Goal: Transaction & Acquisition: Purchase product/service

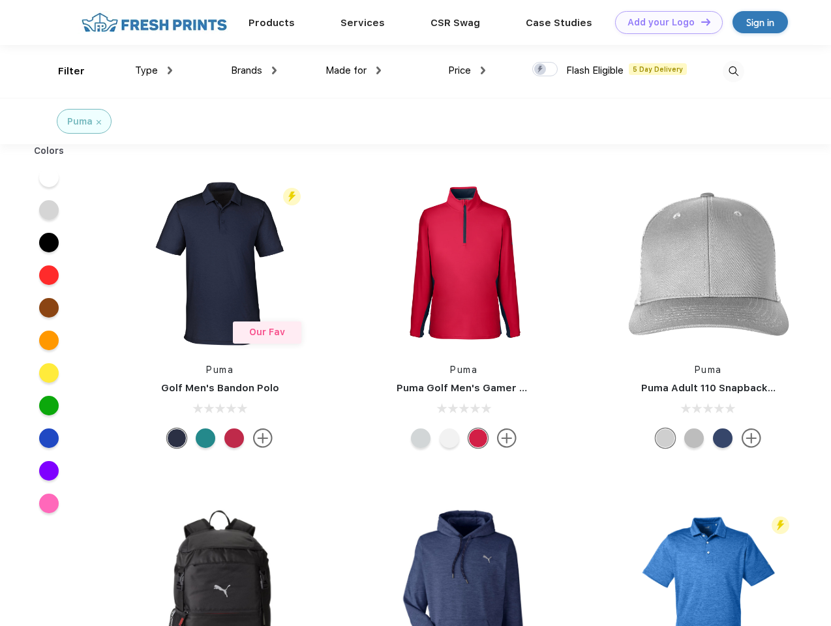
click at [664, 22] on link "Add your Logo Design Tool" at bounding box center [669, 22] width 108 height 23
click at [0, 0] on div "Design Tool" at bounding box center [0, 0] width 0 height 0
click at [699, 22] on link "Add your Logo Design Tool" at bounding box center [669, 22] width 108 height 23
click at [63, 71] on div "Filter" at bounding box center [71, 71] width 27 height 15
click at [154, 70] on span "Type" at bounding box center [146, 71] width 23 height 12
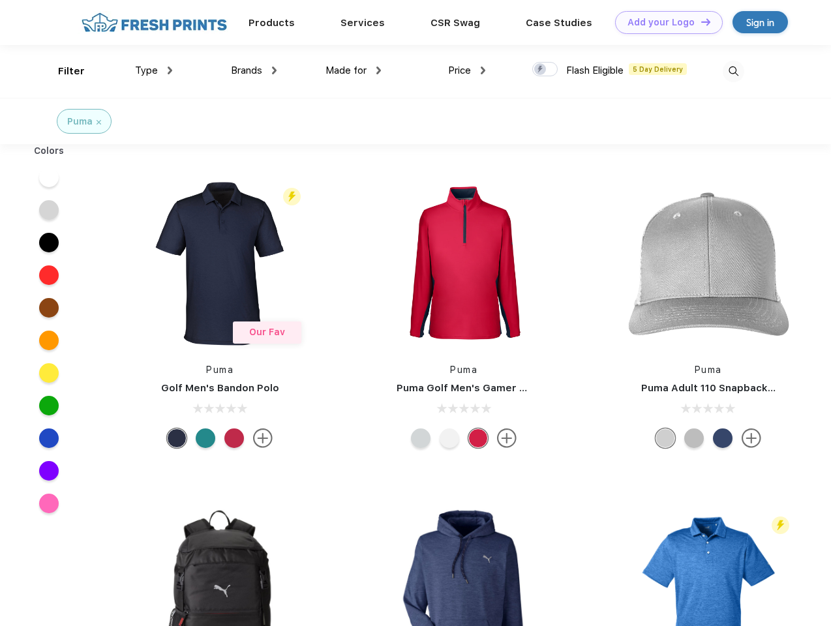
click at [254, 70] on span "Brands" at bounding box center [246, 71] width 31 height 12
click at [353, 70] on span "Made for" at bounding box center [345, 71] width 41 height 12
click at [467, 70] on span "Price" at bounding box center [459, 71] width 23 height 12
click at [545, 70] on div at bounding box center [544, 69] width 25 height 14
click at [540, 70] on input "checkbox" at bounding box center [536, 65] width 8 height 8
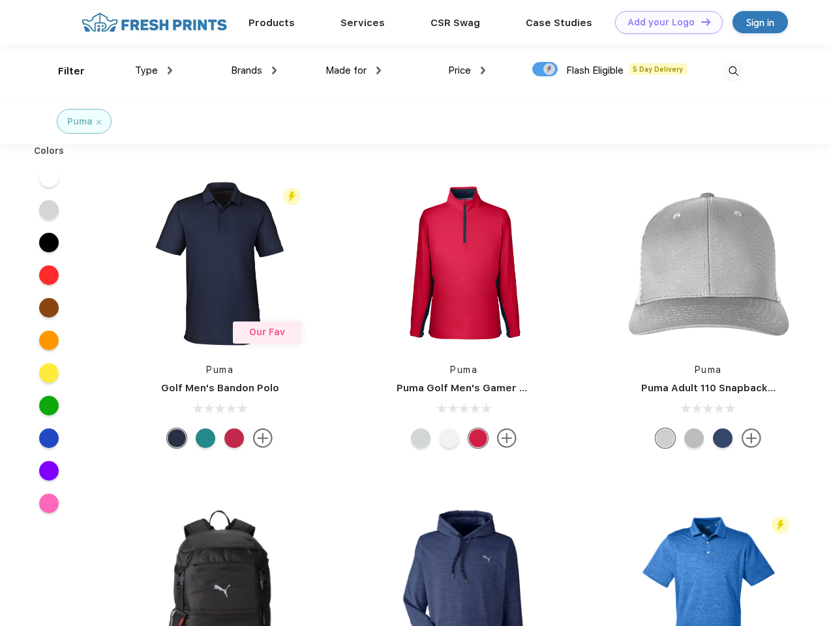
click at [733, 71] on img at bounding box center [733, 72] width 22 height 22
